Goal: Navigation & Orientation: Find specific page/section

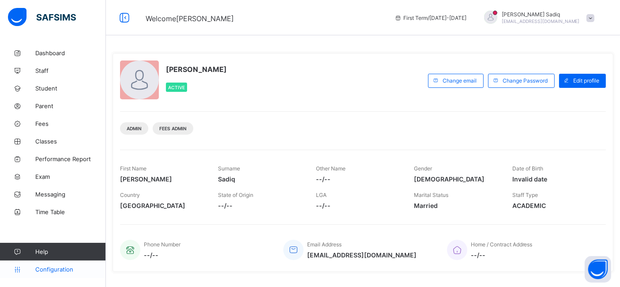
click at [60, 268] on span "Configuration" at bounding box center [70, 269] width 70 height 7
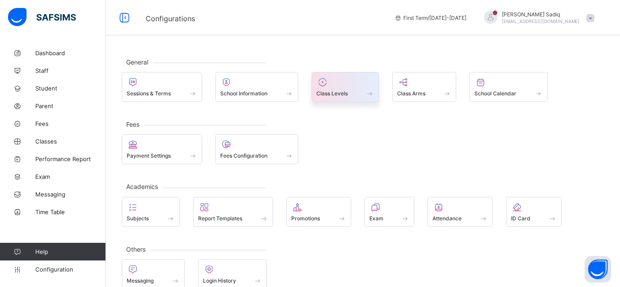
click at [340, 99] on div "Class Levels" at bounding box center [346, 87] width 68 height 30
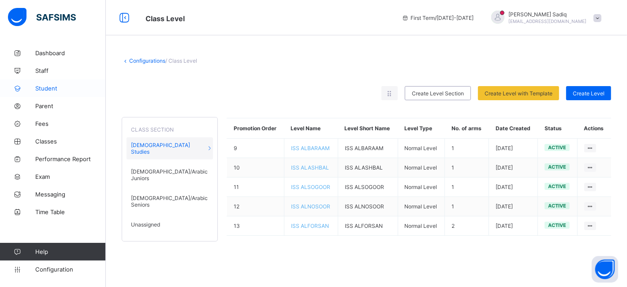
click at [50, 93] on link "Student" at bounding box center [53, 88] width 106 height 18
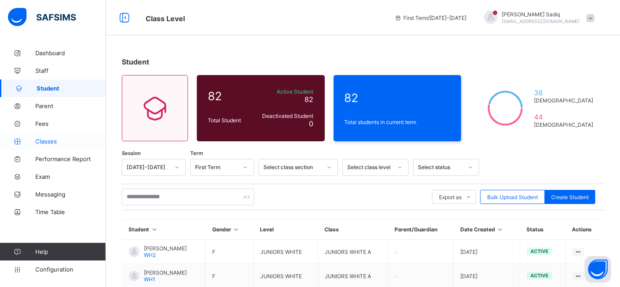
click at [43, 140] on span "Classes" at bounding box center [70, 141] width 71 height 7
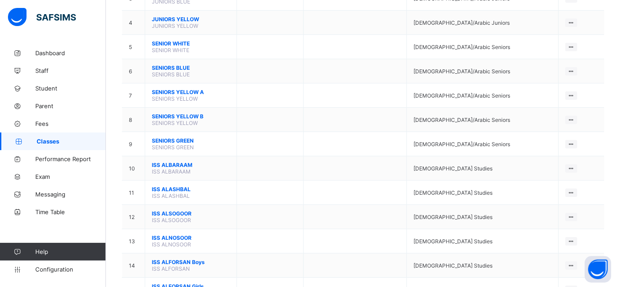
scroll to position [198, 0]
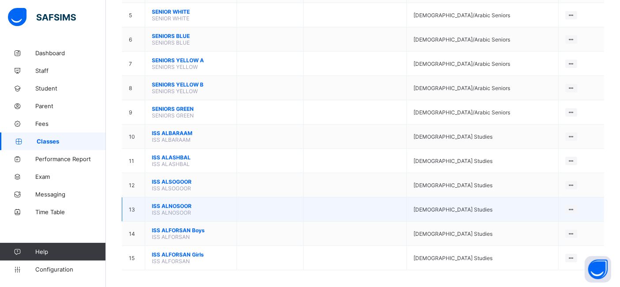
click at [175, 203] on span "ISS ALNOSOOR" at bounding box center [191, 206] width 78 height 7
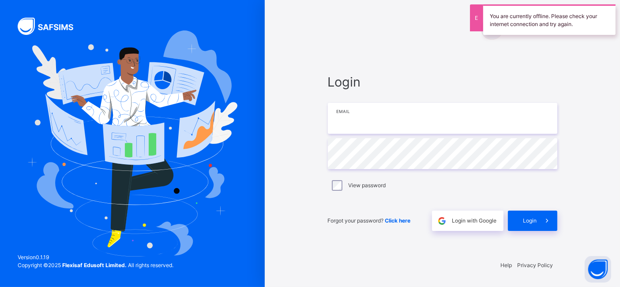
type input "**********"
